Goal: Transaction & Acquisition: Purchase product/service

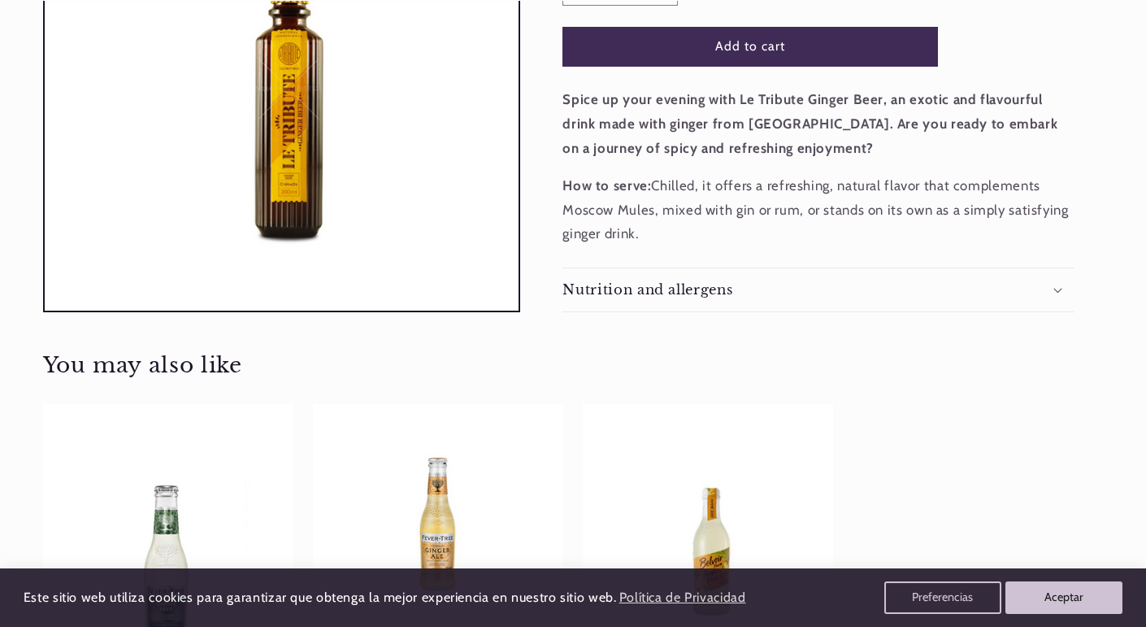
scroll to position [462, 0]
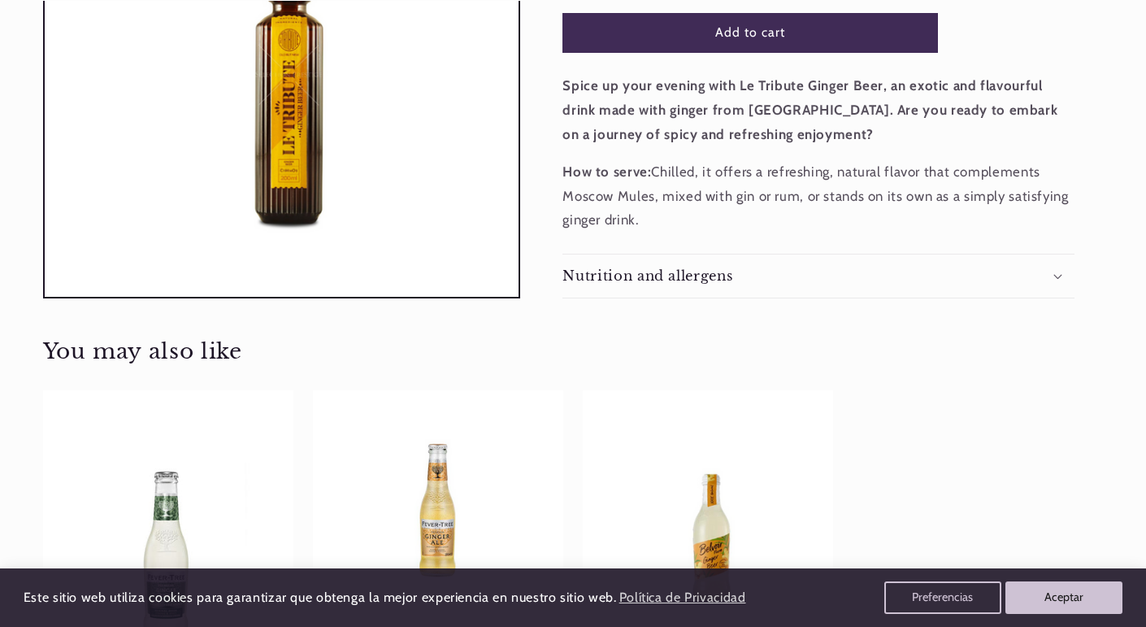
click at [727, 279] on h2 "Nutrition and allergens" at bounding box center [647, 275] width 170 height 17
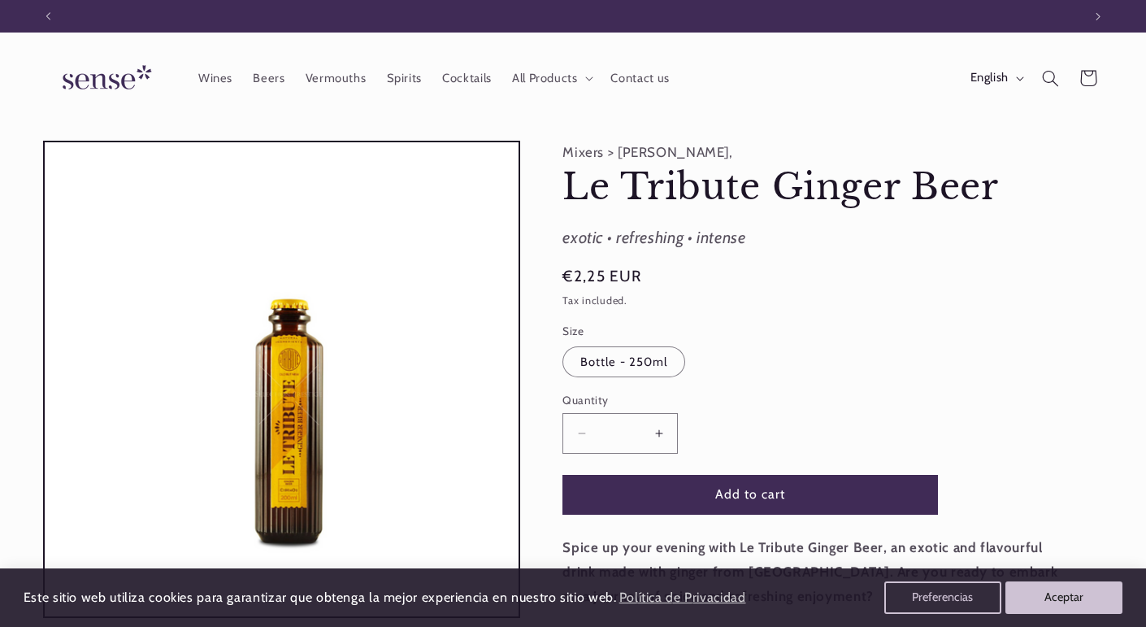
scroll to position [0, 1034]
click at [1052, 79] on use "Search" at bounding box center [1050, 78] width 17 height 17
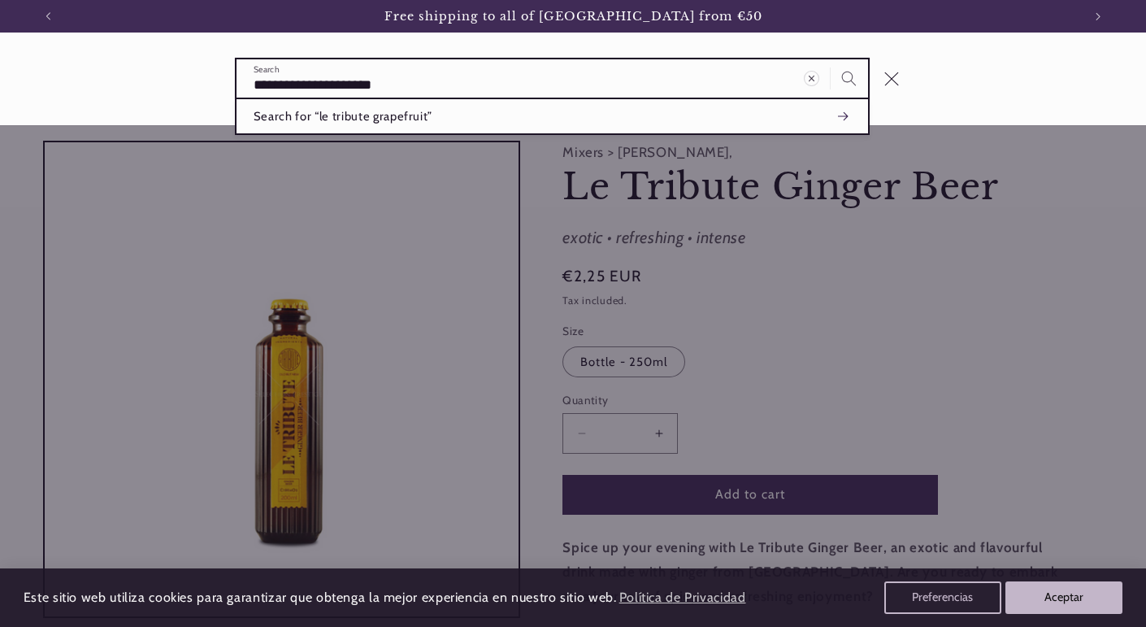
type input "**********"
click at [830, 59] on button "Search" at bounding box center [848, 77] width 37 height 37
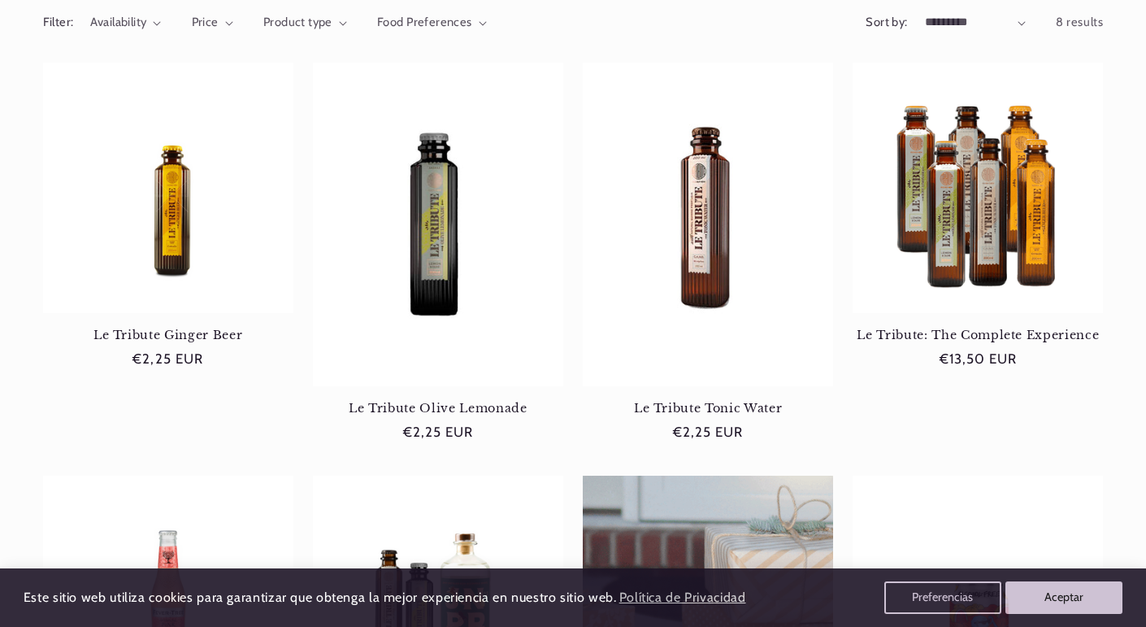
scroll to position [341, 0]
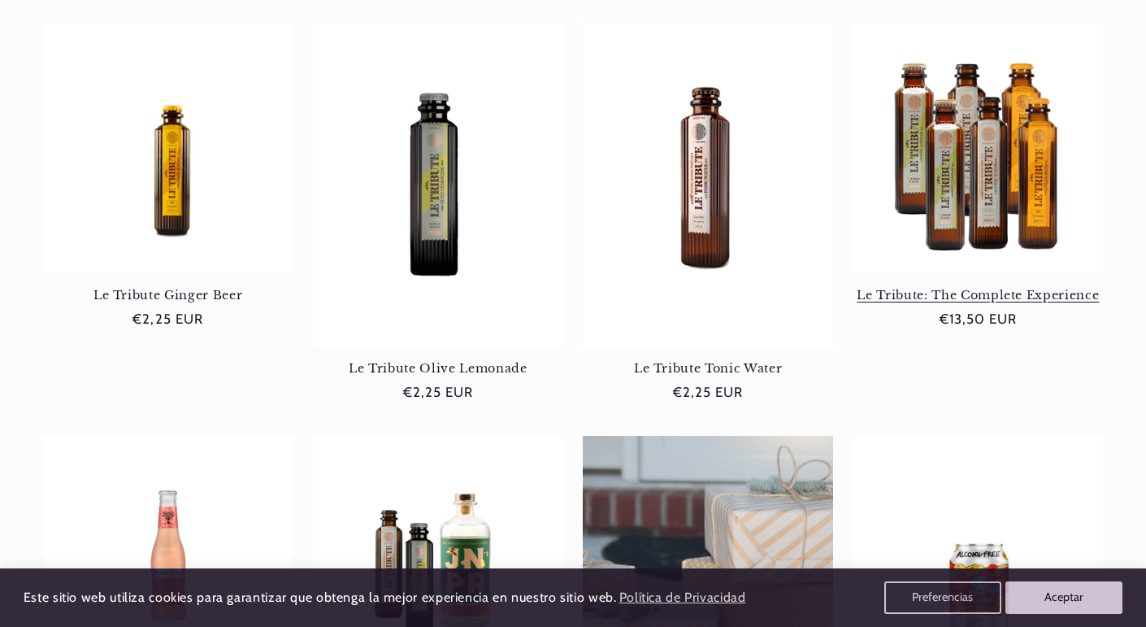
click at [1017, 288] on link "Le Tribute: The Complete Experience" at bounding box center [977, 295] width 250 height 15
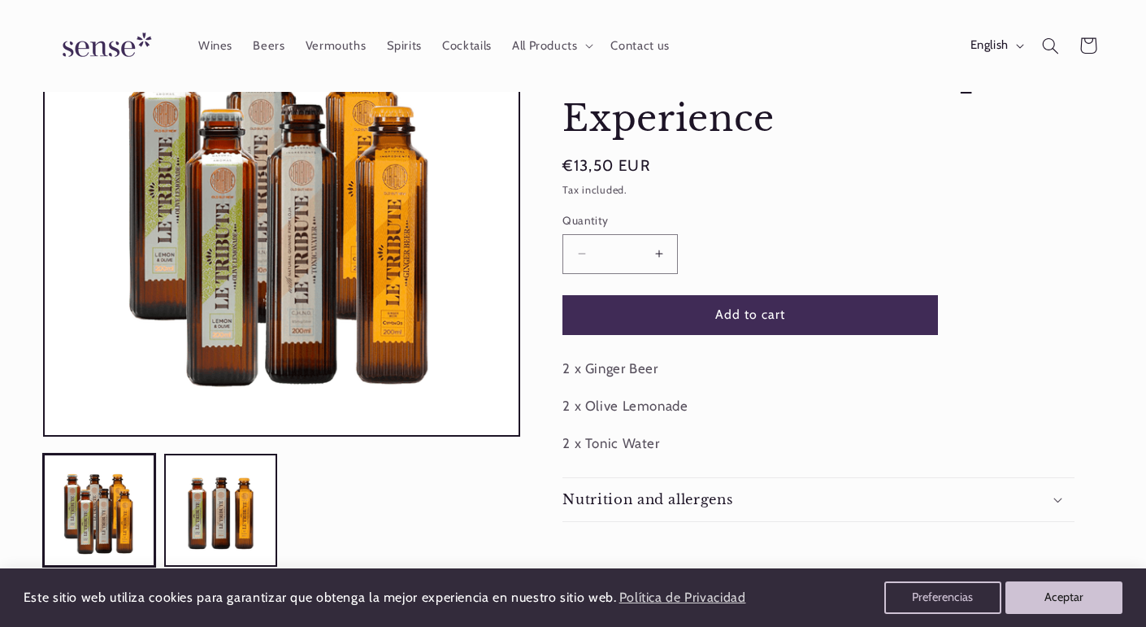
scroll to position [0, 1034]
